Goal: Information Seeking & Learning: Learn about a topic

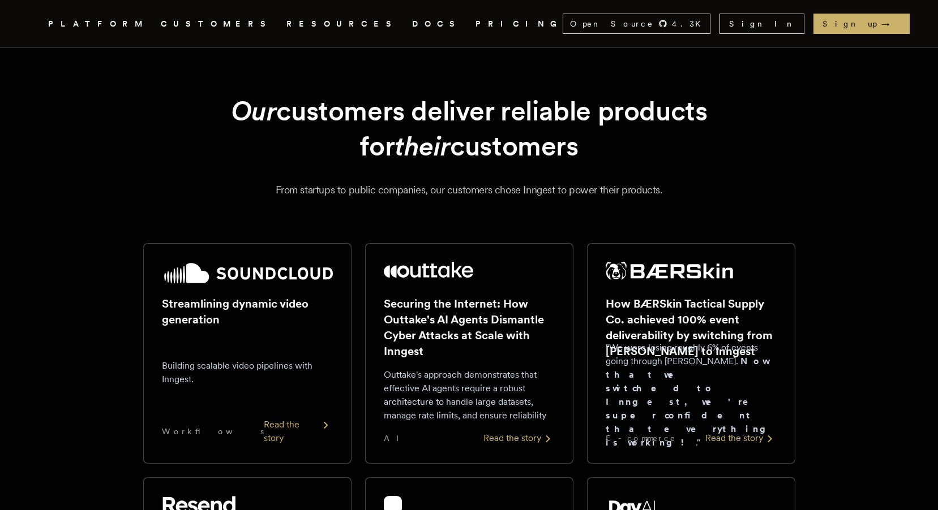
click at [412, 27] on link "DOCS" at bounding box center [437, 24] width 50 height 14
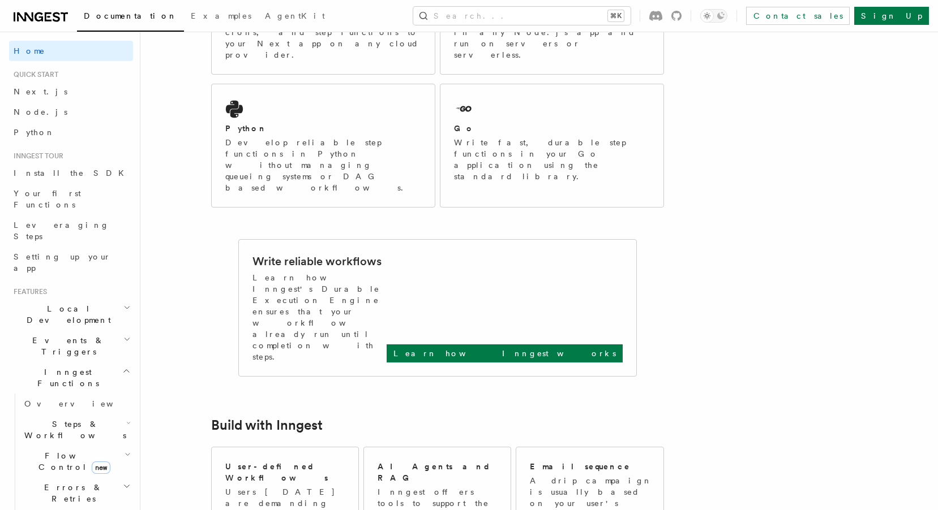
scroll to position [357, 0]
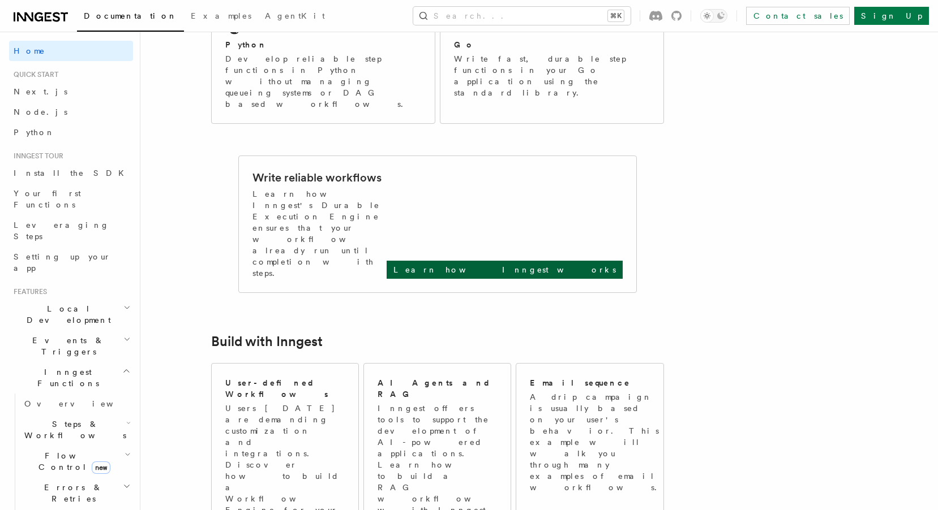
click at [566, 261] on link "Learn how Inngest works" at bounding box center [504, 270] width 236 height 18
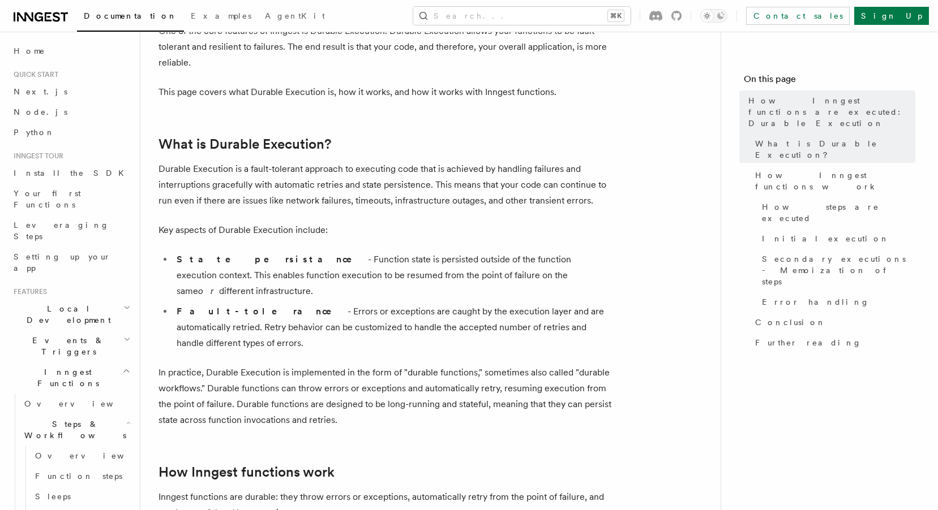
scroll to position [81, 0]
click at [98, 191] on link "Your first Functions" at bounding box center [71, 199] width 124 height 32
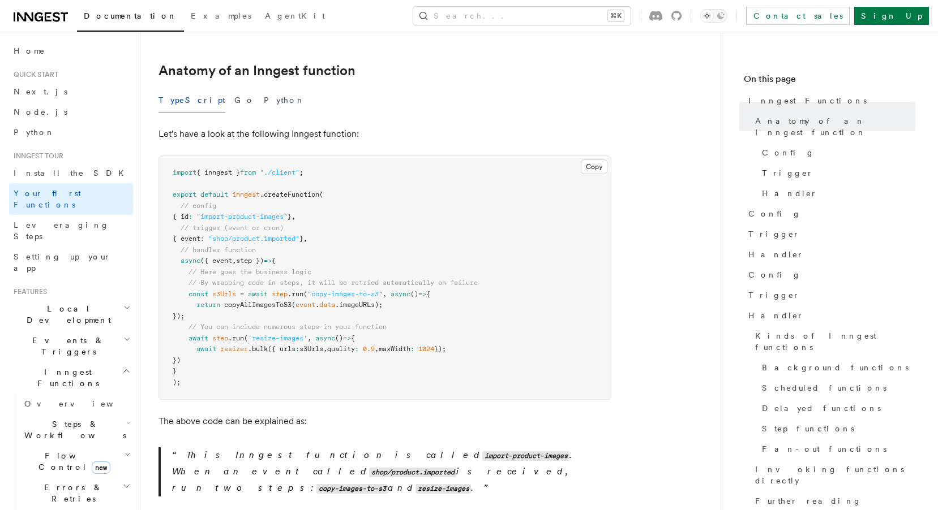
scroll to position [187, 0]
click at [264, 87] on button "Python" at bounding box center [284, 99] width 41 height 25
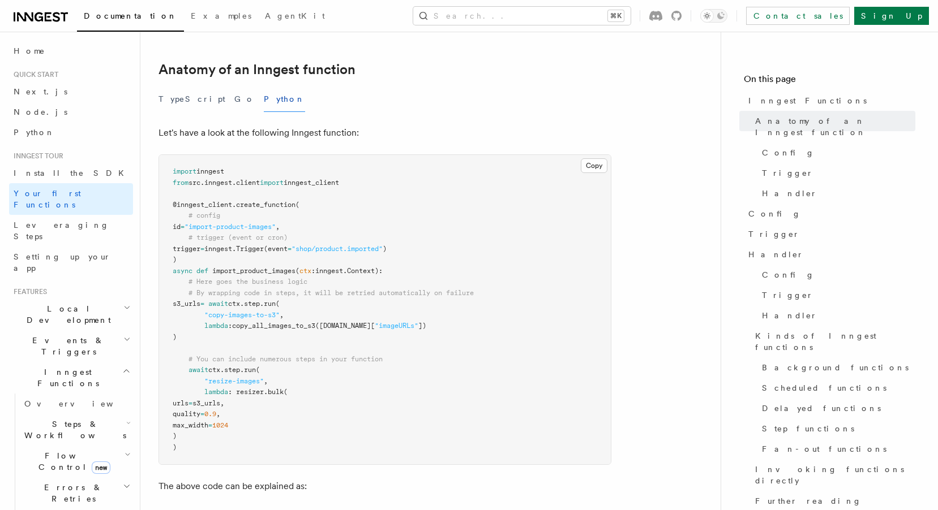
click at [264, 87] on button "Python" at bounding box center [284, 99] width 41 height 25
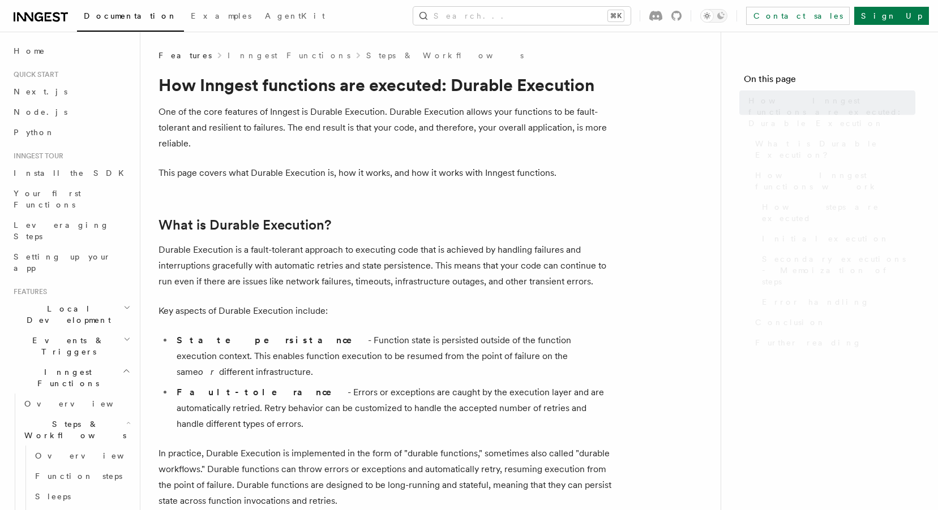
scroll to position [81, 0]
